Goal: Task Accomplishment & Management: Use online tool/utility

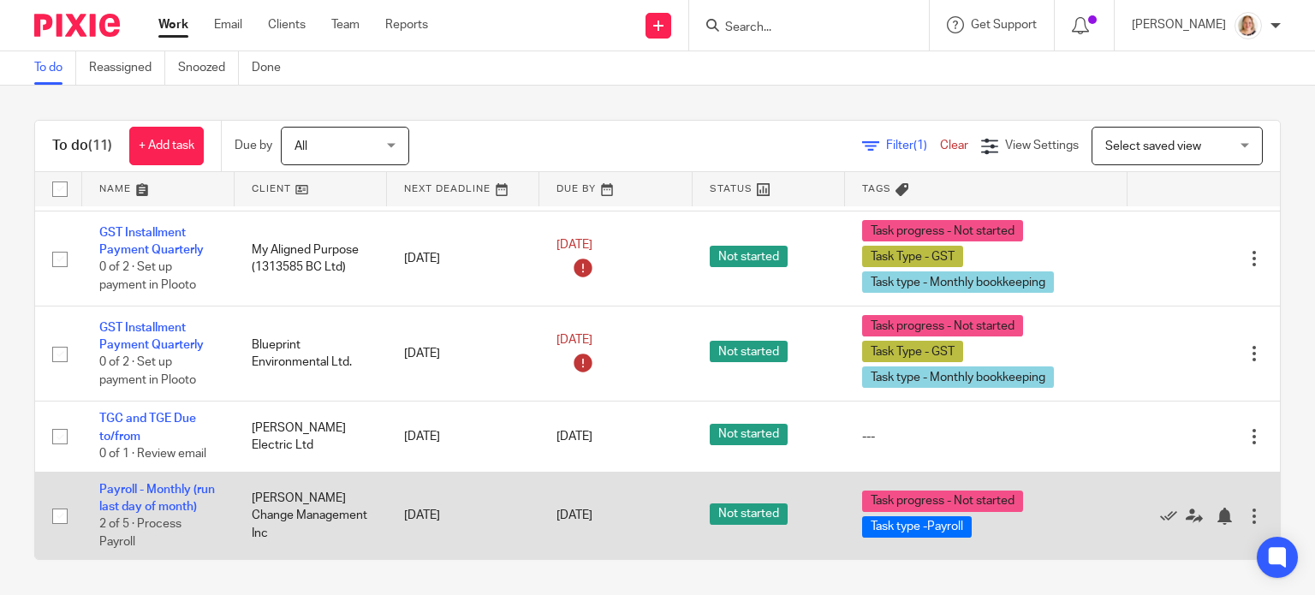
scroll to position [822, 0]
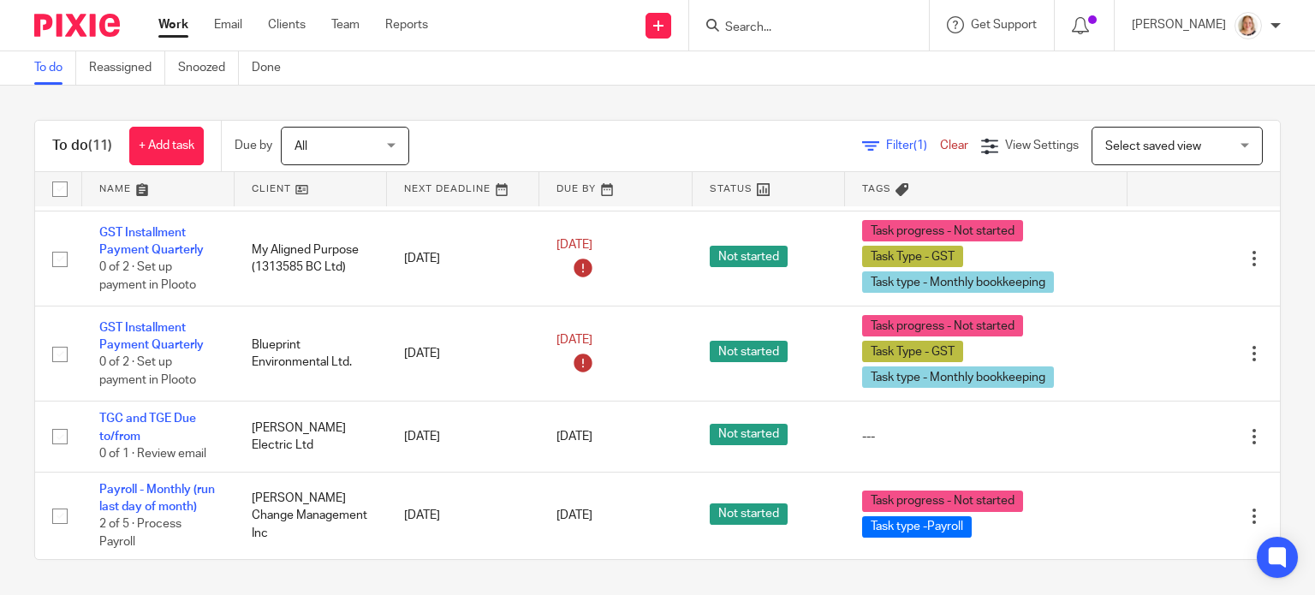
click at [951, 578] on div "To do (11) + Add task Due by All All Today Tomorrow This week Next week This mo…" at bounding box center [657, 340] width 1315 height 508
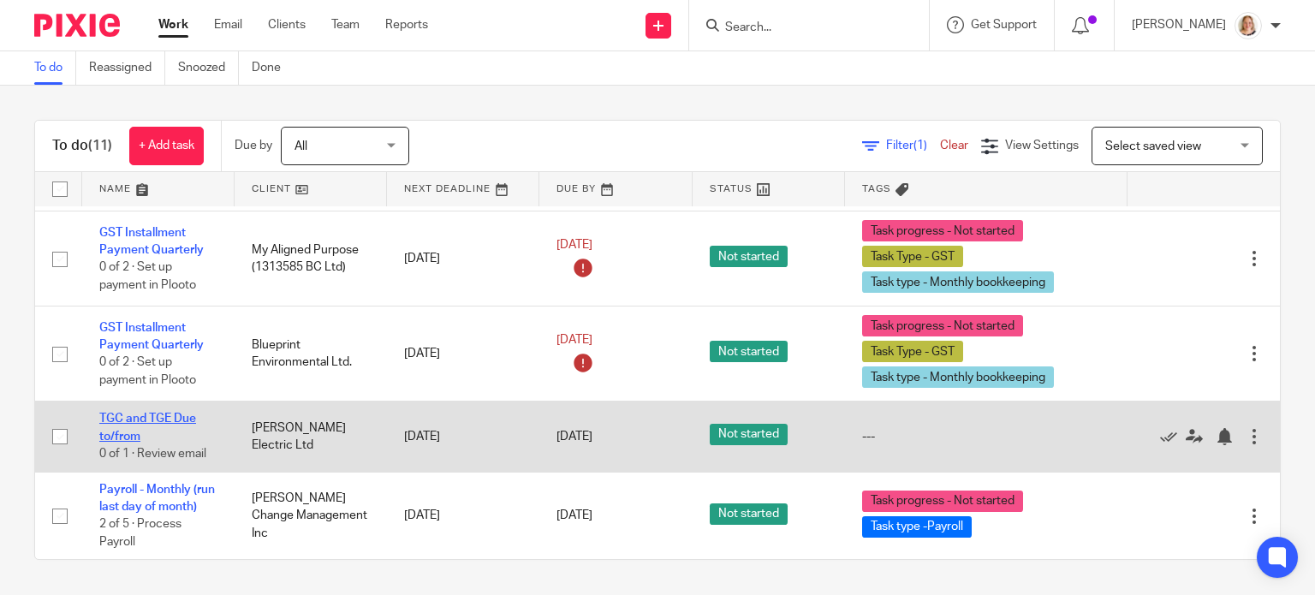
click at [147, 413] on link "TGC and TGE Due to/from" at bounding box center [147, 427] width 97 height 29
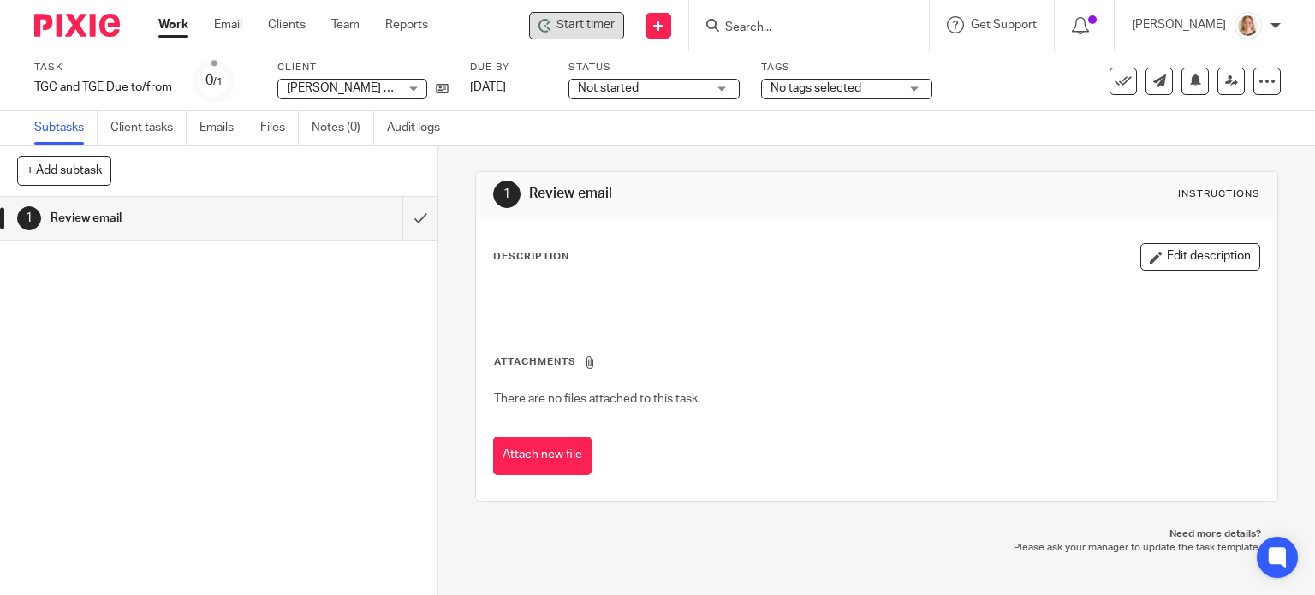
click at [580, 27] on span "Start timer" at bounding box center [585, 25] width 58 height 18
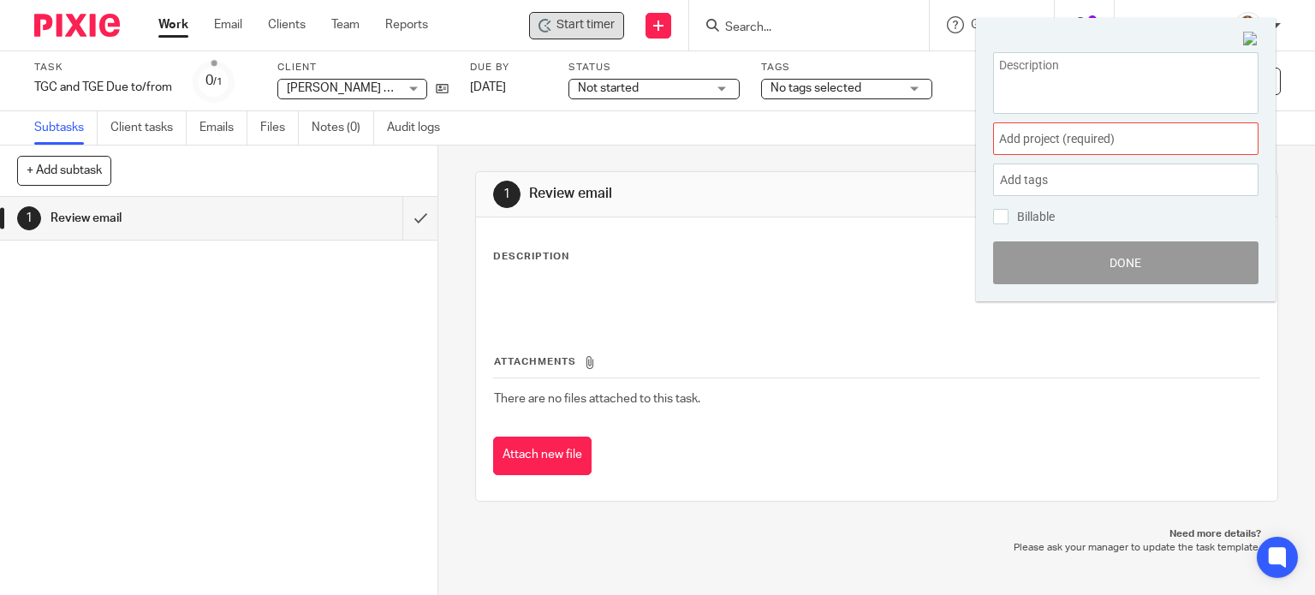
click at [1065, 142] on span "Add project (required) :" at bounding box center [1107, 139] width 216 height 18
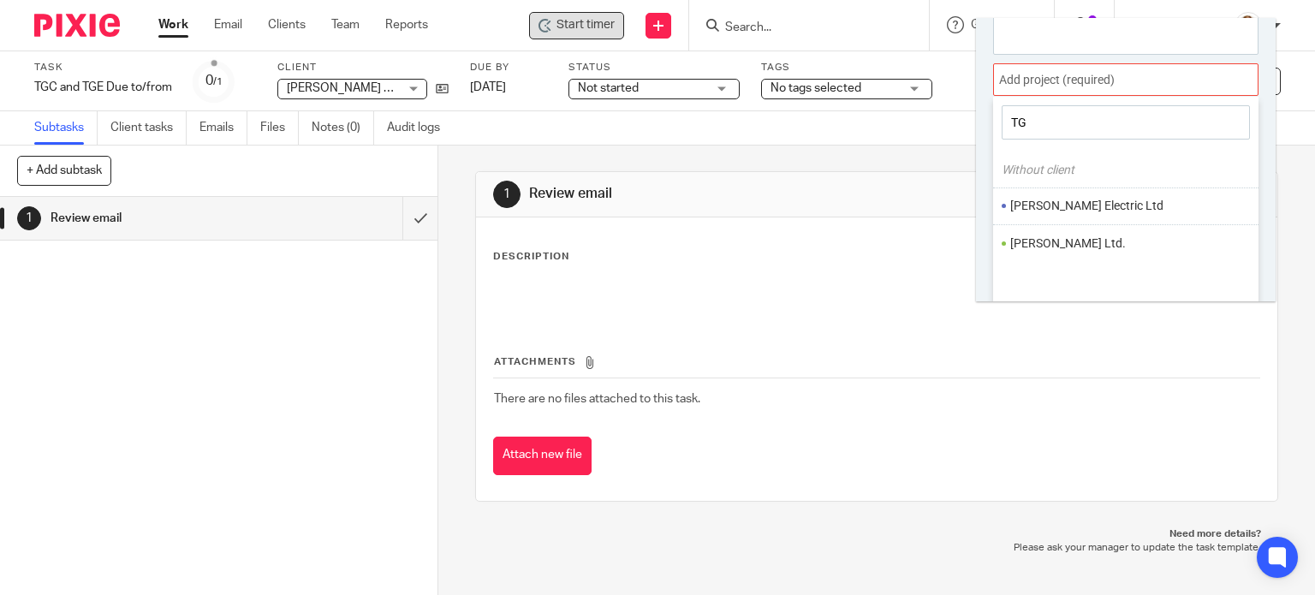
scroll to position [85, 0]
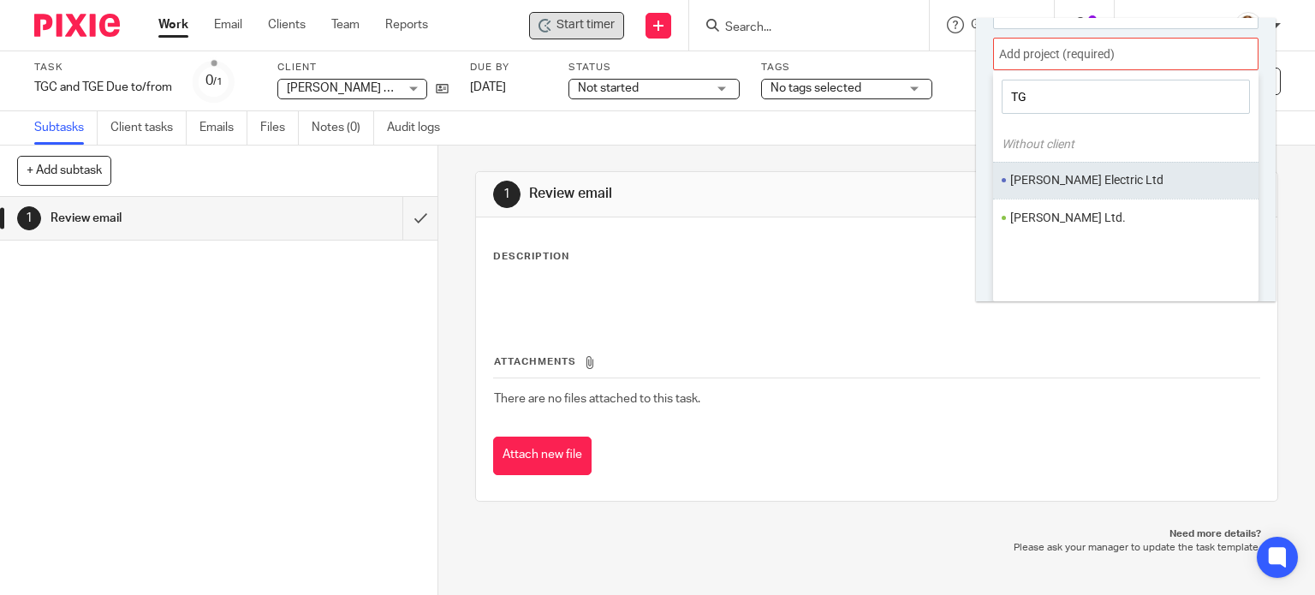
type input "TG"
click at [1071, 175] on li "[PERSON_NAME] Electric Ltd" at bounding box center [1121, 180] width 223 height 18
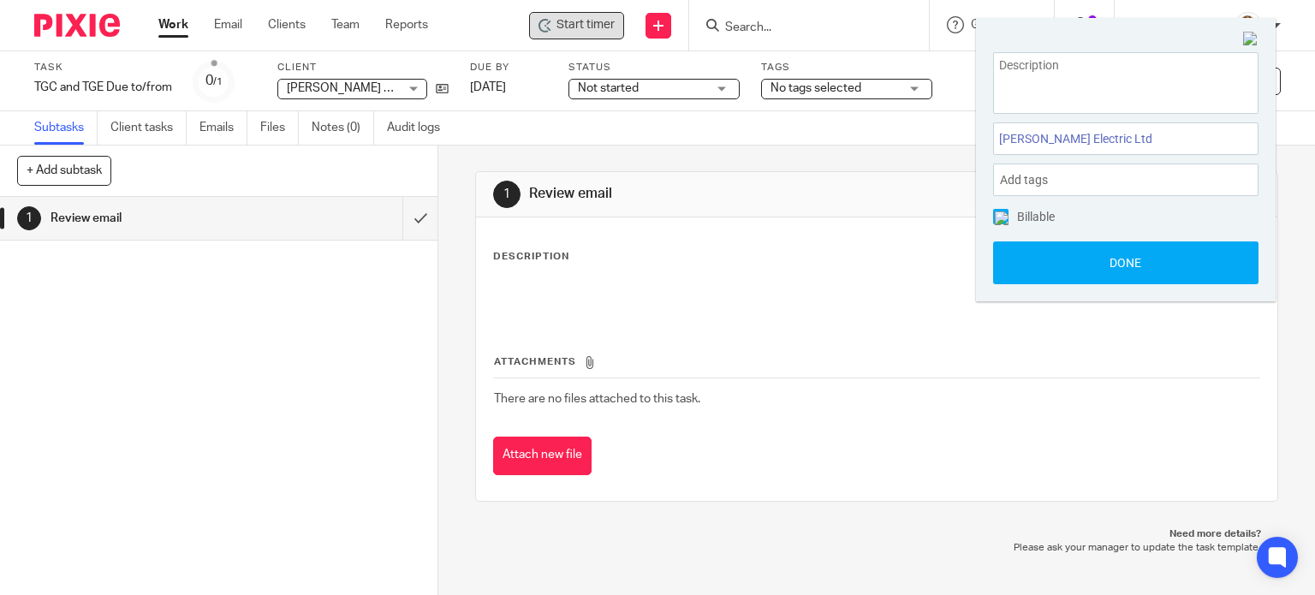
click at [592, 33] on span "Start timer" at bounding box center [585, 25] width 58 height 18
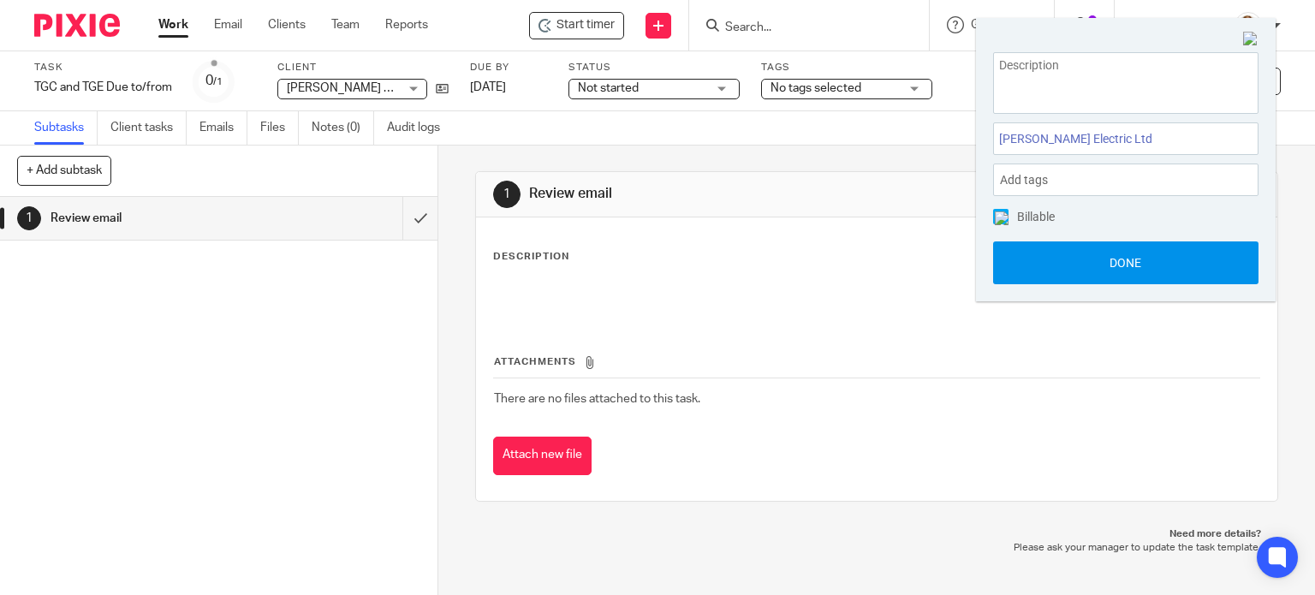
click at [1051, 272] on button "Done" at bounding box center [1125, 262] width 265 height 43
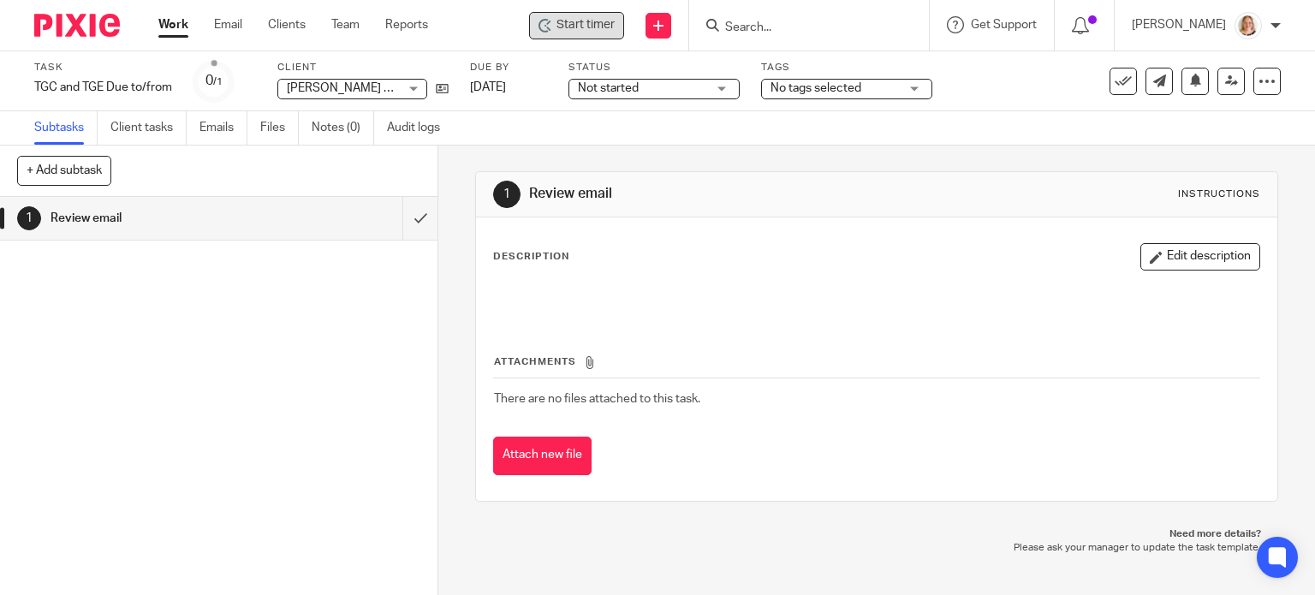
click at [589, 32] on span "Start timer" at bounding box center [585, 25] width 58 height 18
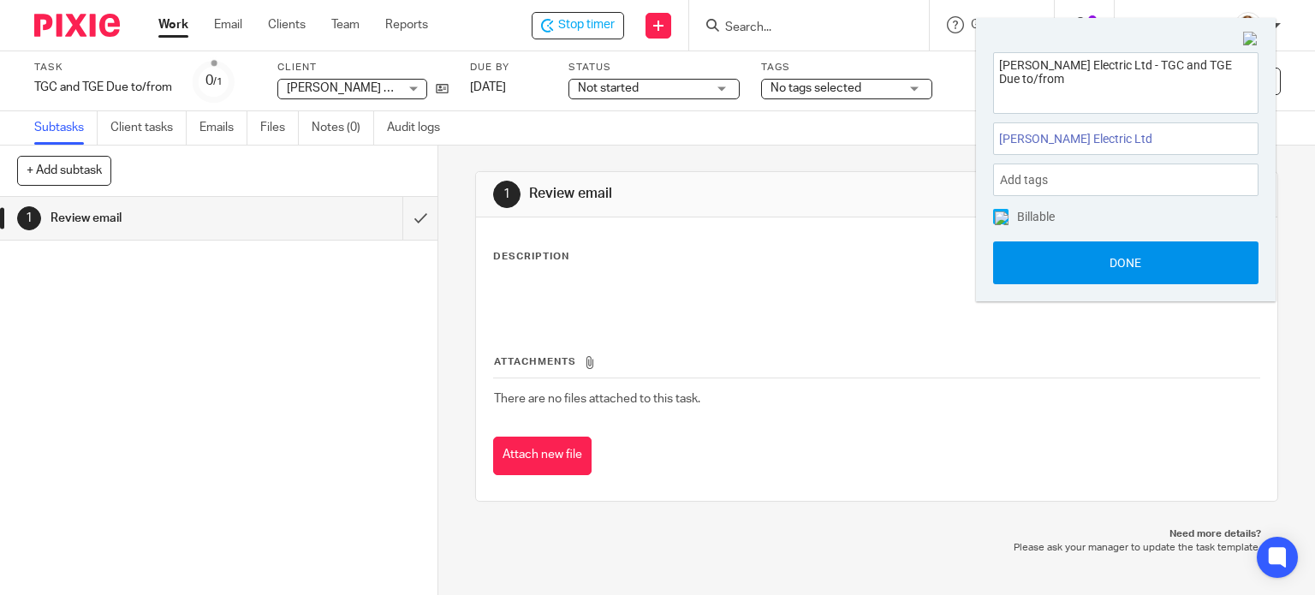
click at [1066, 277] on button "Done" at bounding box center [1125, 262] width 265 height 43
